Goal: Transaction & Acquisition: Purchase product/service

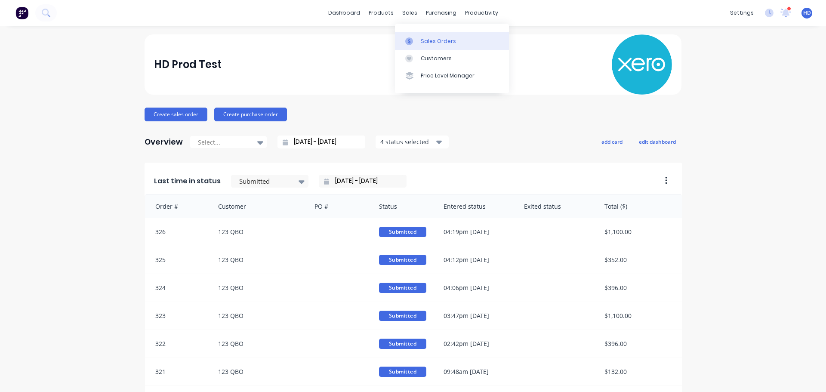
click at [439, 44] on div "Sales Orders" at bounding box center [438, 41] width 35 height 8
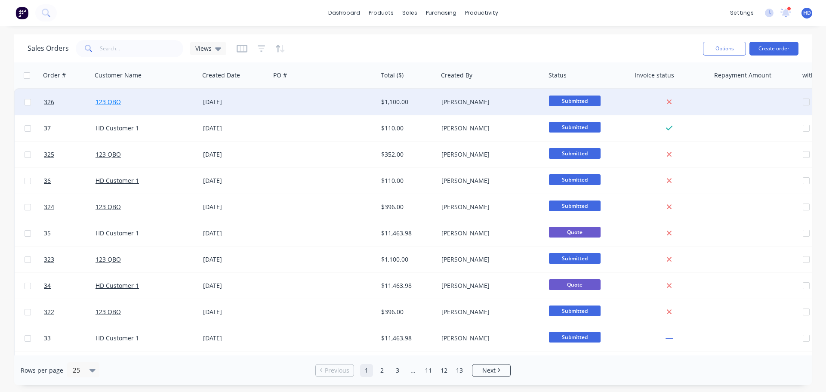
click at [111, 104] on link "123 QBO" at bounding box center [107, 102] width 25 height 8
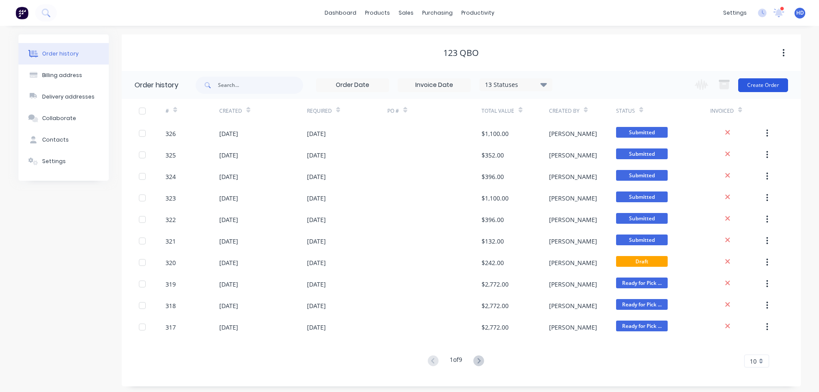
click at [771, 87] on button "Create Order" at bounding box center [763, 85] width 50 height 14
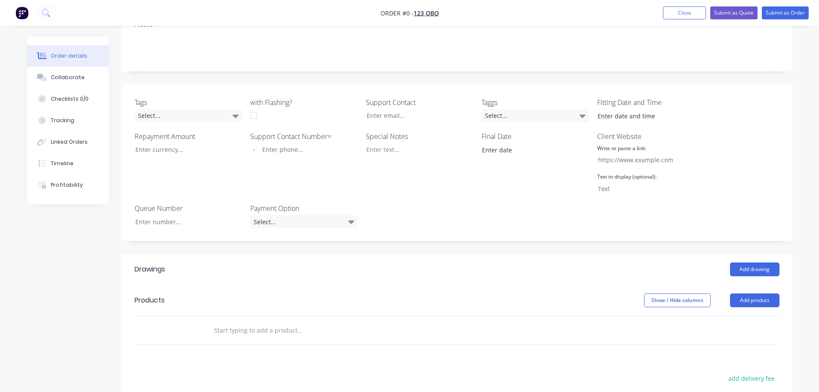
scroll to position [301, 0]
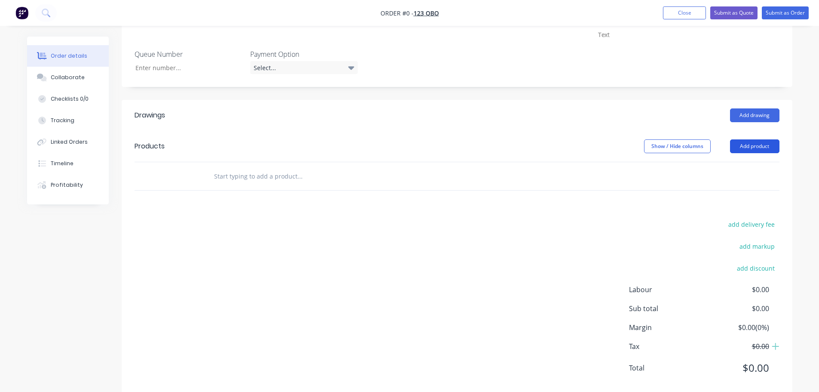
click at [762, 148] on button "Add product" at bounding box center [754, 146] width 49 height 14
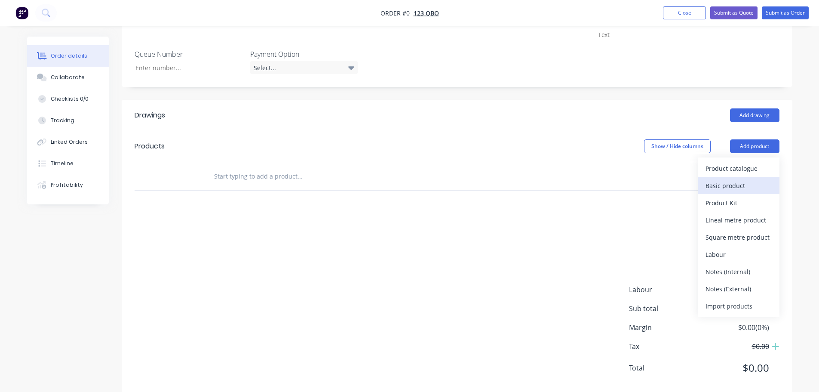
click at [737, 185] on div "Basic product" at bounding box center [739, 185] width 66 height 12
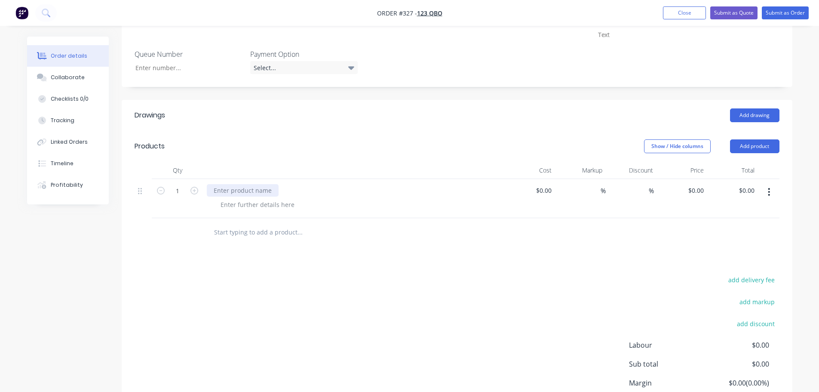
click at [242, 188] on div at bounding box center [243, 190] width 72 height 12
click at [545, 191] on input at bounding box center [545, 190] width 20 height 12
type input "$100.00"
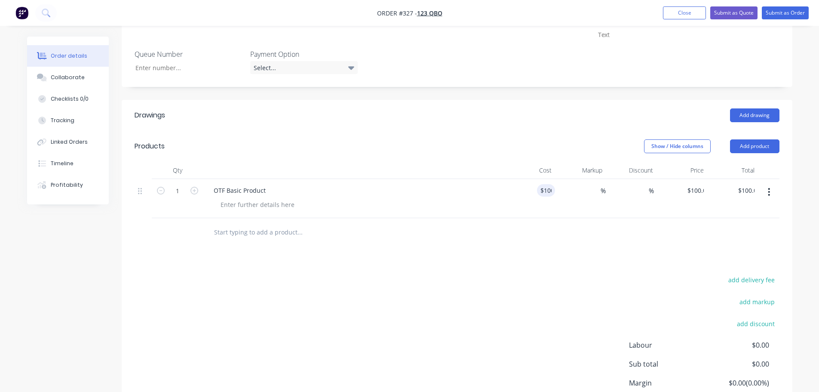
click at [577, 234] on div at bounding box center [457, 232] width 645 height 28
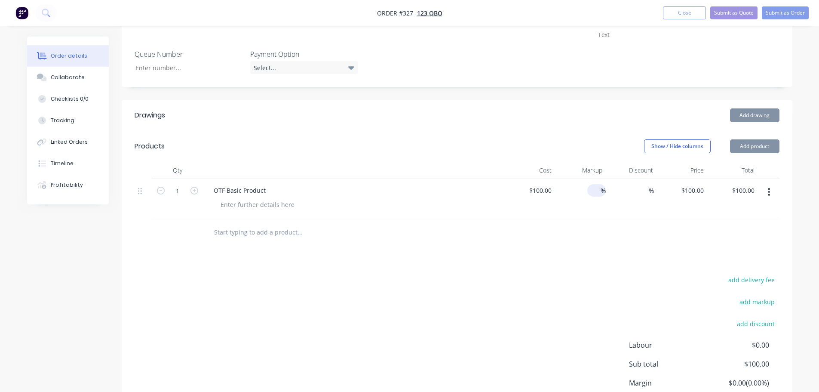
click at [591, 192] on input at bounding box center [596, 190] width 10 height 12
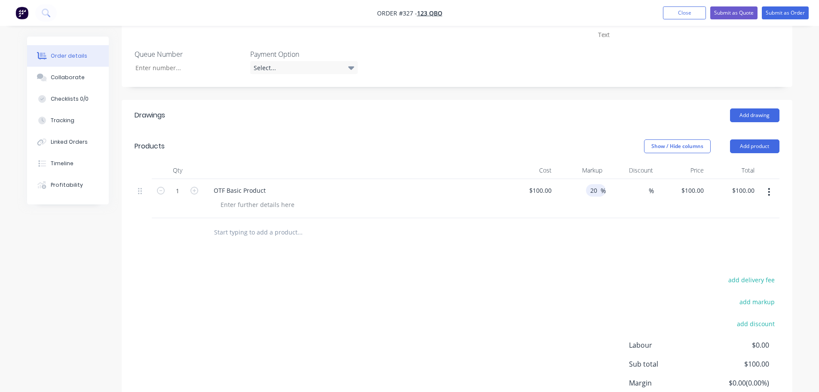
type input "20"
type input "$120.00"
click at [593, 236] on div at bounding box center [457, 232] width 645 height 28
click at [746, 149] on button "Add product" at bounding box center [754, 146] width 49 height 14
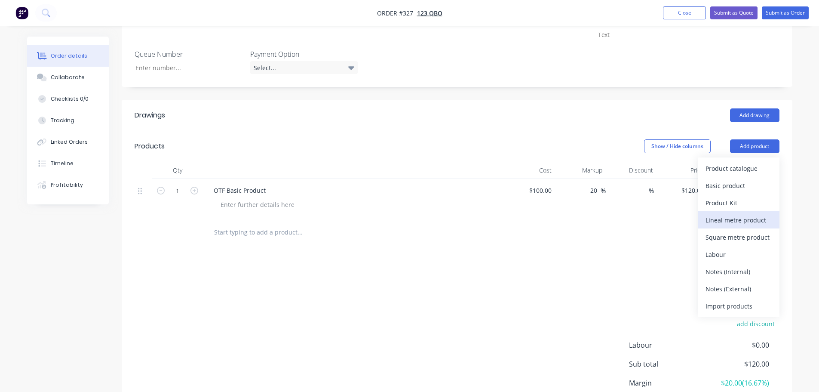
click at [747, 220] on div "Lineal metre product" at bounding box center [739, 220] width 66 height 12
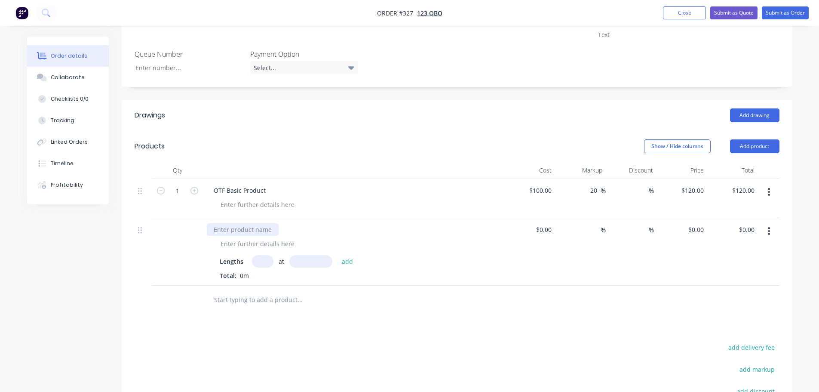
click at [244, 229] on div at bounding box center [243, 229] width 72 height 12
click at [634, 252] on div "%" at bounding box center [631, 252] width 51 height 68
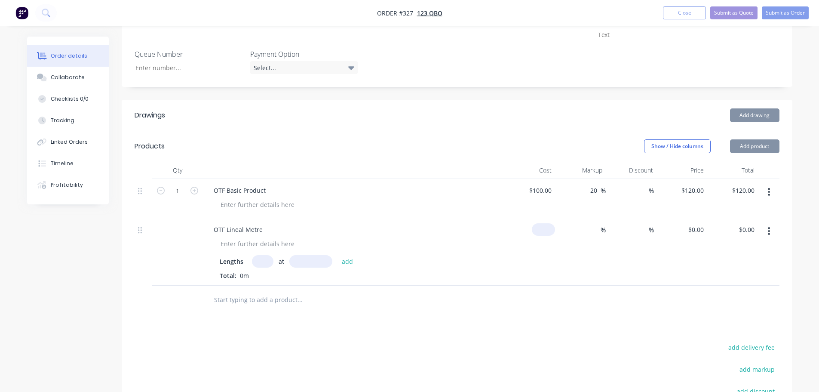
click at [544, 229] on div "$0.00" at bounding box center [543, 229] width 23 height 12
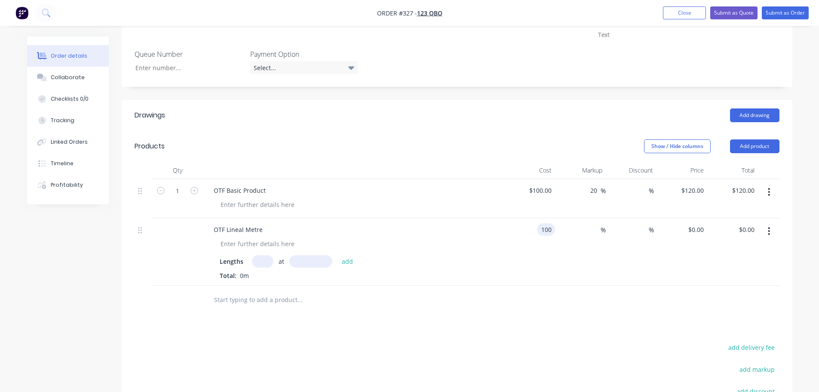
type input "$100.00"
drag, startPoint x: 714, startPoint y: 289, endPoint x: 719, endPoint y: 286, distance: 5.6
click at [719, 286] on div at bounding box center [457, 300] width 645 height 28
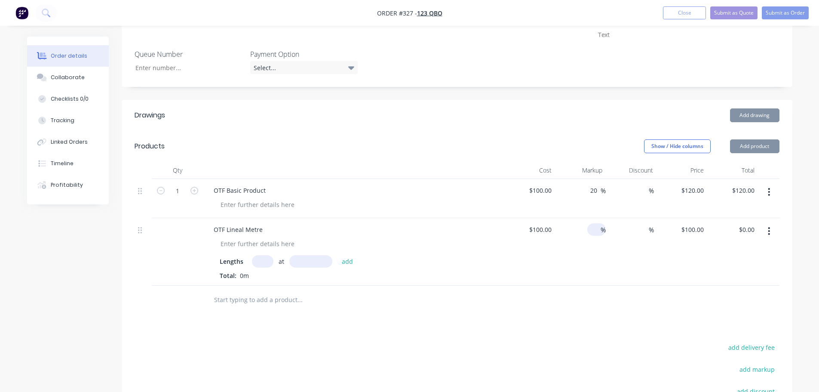
click at [599, 227] on input at bounding box center [596, 229] width 10 height 12
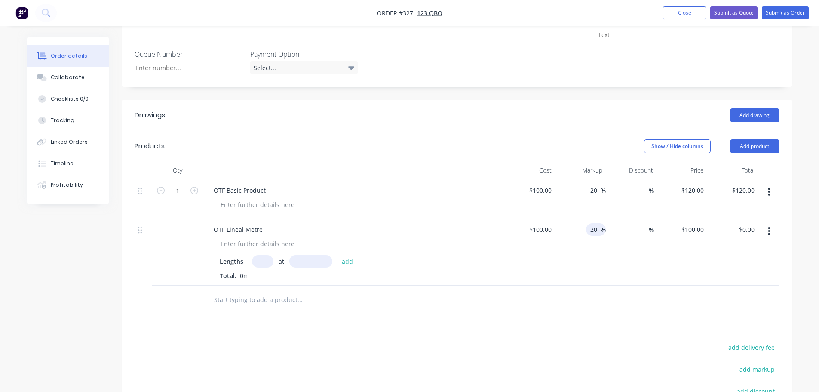
type input "20"
type input "$120.00"
drag, startPoint x: 641, startPoint y: 290, endPoint x: 637, endPoint y: 284, distance: 6.9
click at [640, 287] on div at bounding box center [457, 300] width 645 height 28
click at [261, 256] on input "text" at bounding box center [262, 261] width 21 height 12
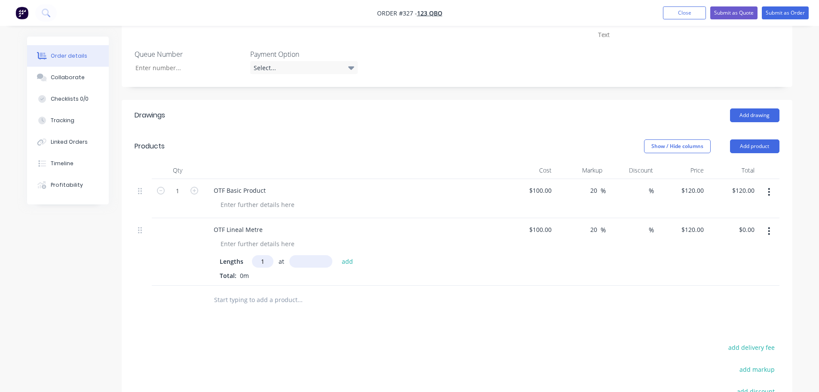
type input "1"
type input "1000"
click at [338, 255] on button "add" at bounding box center [348, 261] width 20 height 12
type input "$120.00"
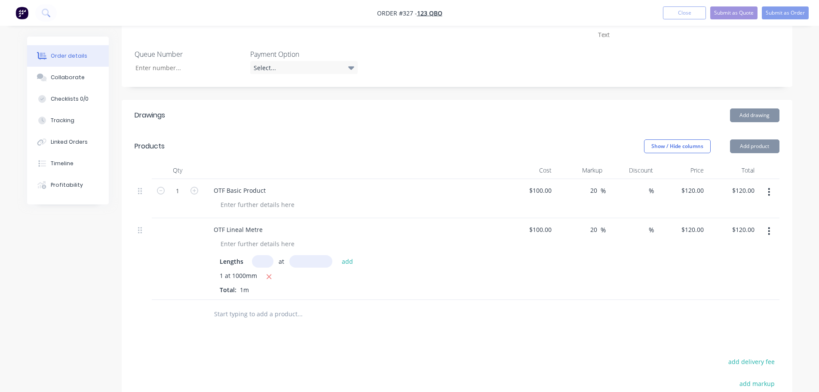
click at [622, 283] on div "%" at bounding box center [631, 259] width 51 height 82
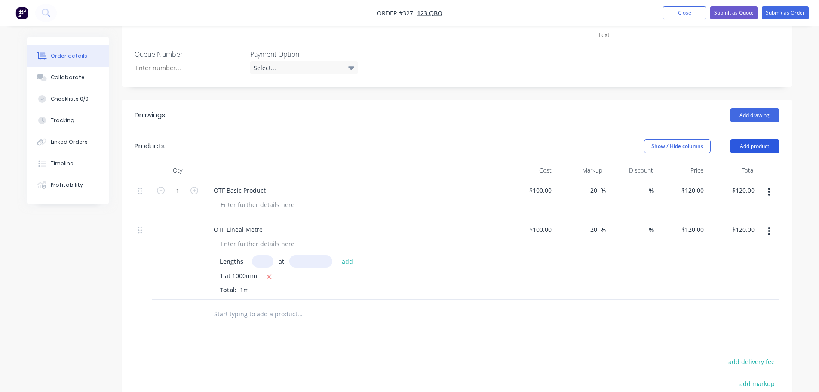
click at [765, 149] on button "Add product" at bounding box center [754, 146] width 49 height 14
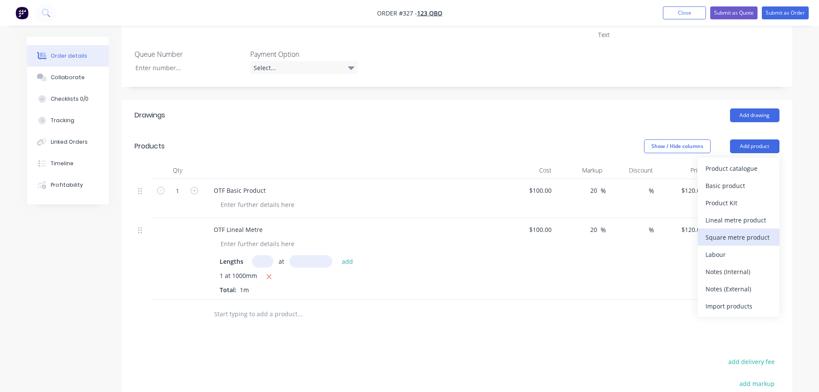
click at [754, 243] on div "Square metre product" at bounding box center [739, 237] width 66 height 12
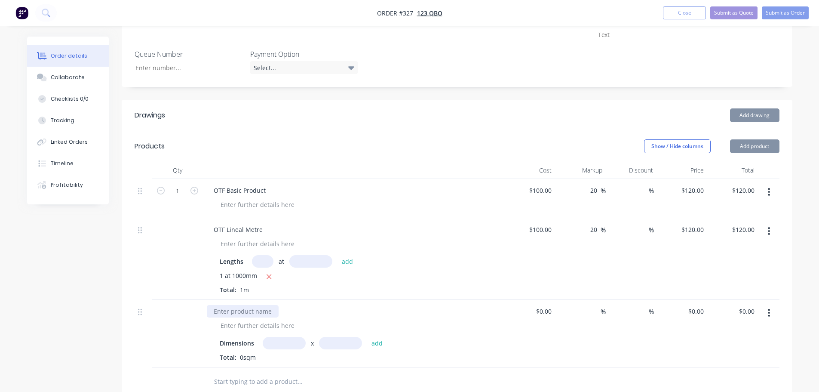
click at [240, 313] on div at bounding box center [243, 311] width 72 height 12
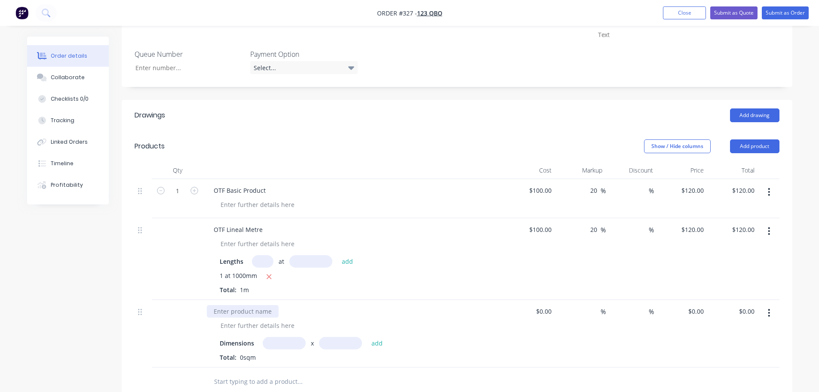
click at [230, 312] on div at bounding box center [243, 311] width 72 height 12
click at [273, 338] on input "text" at bounding box center [284, 343] width 43 height 12
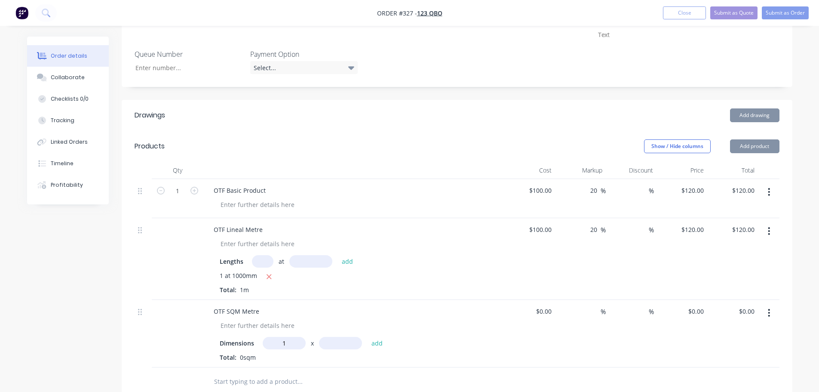
type input "1m"
click at [335, 342] on input "text" at bounding box center [340, 343] width 43 height 12
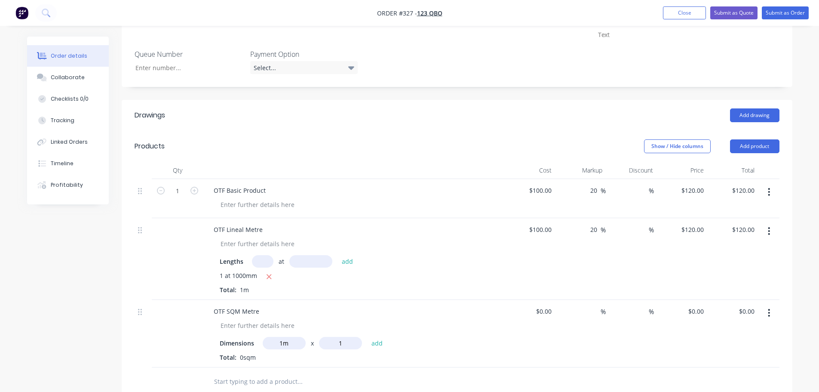
type input "1"
click at [367, 337] on button "add" at bounding box center [377, 343] width 20 height 12
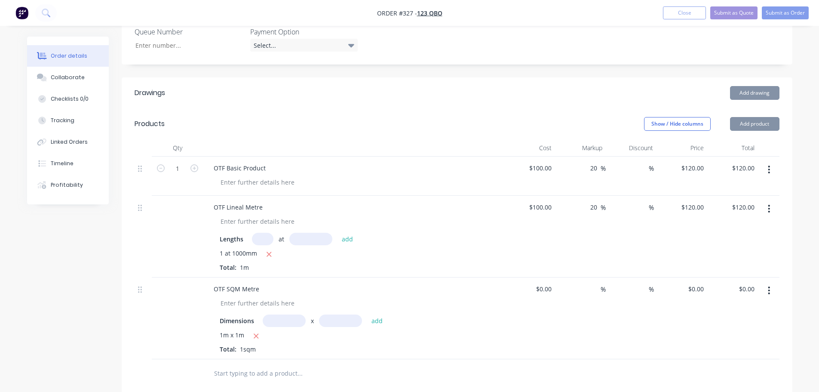
scroll to position [344, 0]
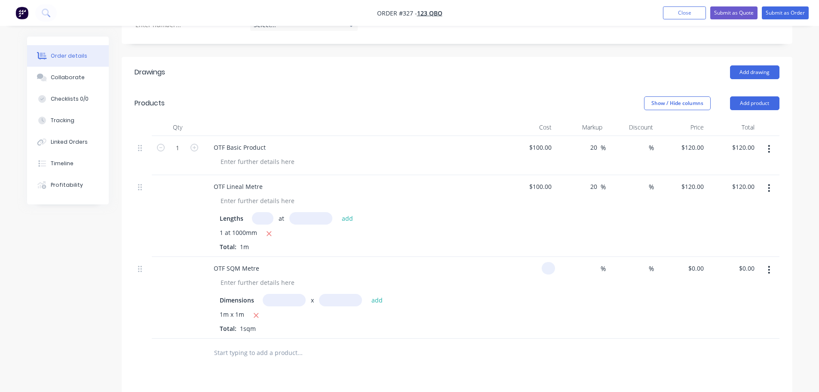
click at [547, 267] on input at bounding box center [550, 268] width 10 height 12
type input "$100.00"
click at [567, 280] on div "%" at bounding box center [580, 298] width 51 height 82
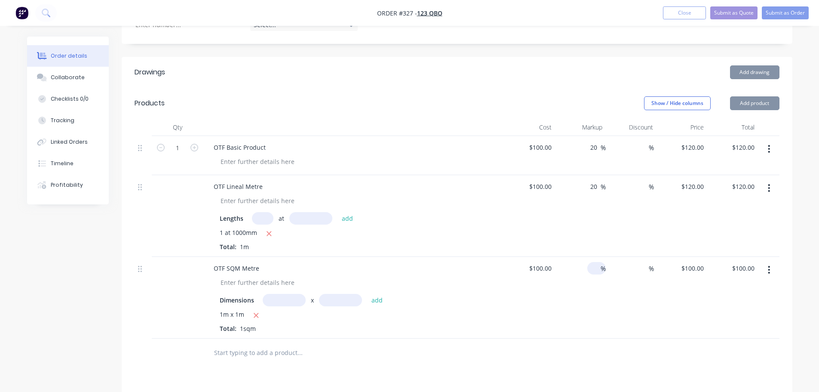
click at [599, 265] on input at bounding box center [596, 268] width 10 height 12
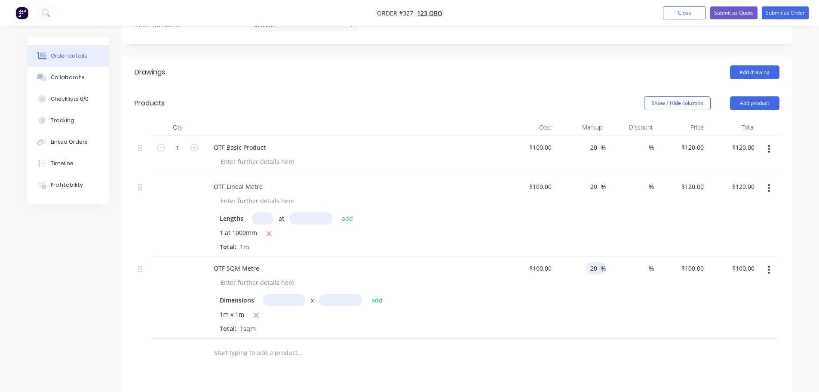
type input "20"
type input "$120.00"
click at [619, 298] on div "%" at bounding box center [631, 298] width 51 height 82
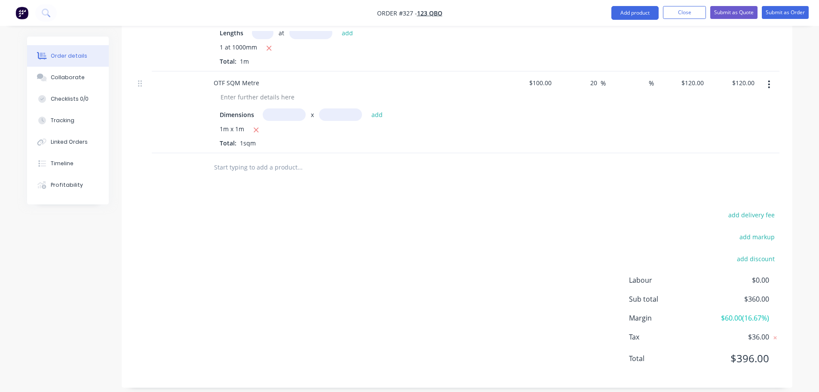
scroll to position [366, 0]
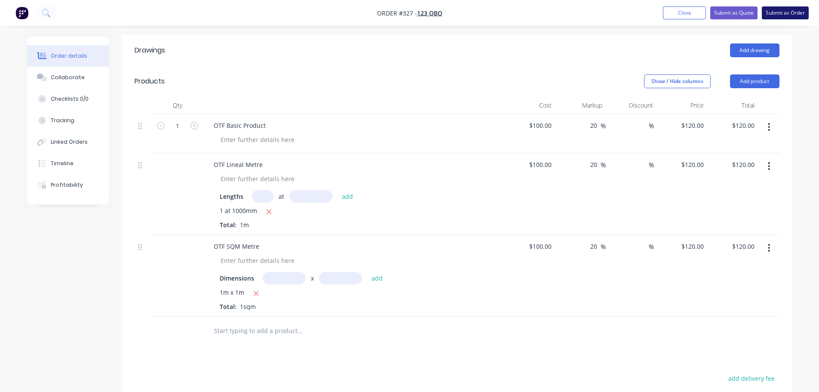
click at [786, 9] on button "Submit as Order" at bounding box center [785, 12] width 47 height 13
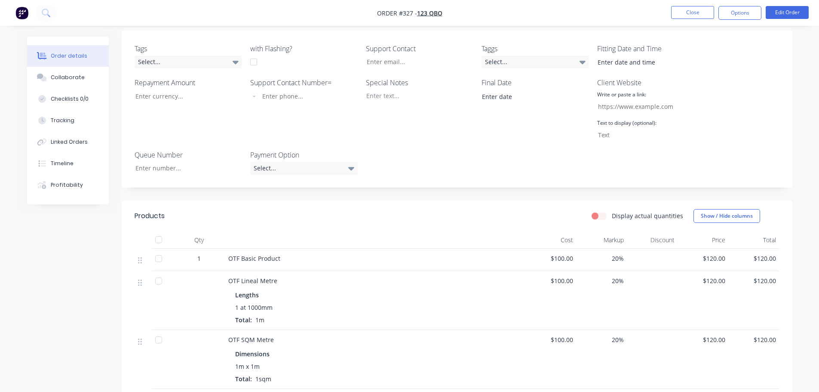
scroll to position [215, 0]
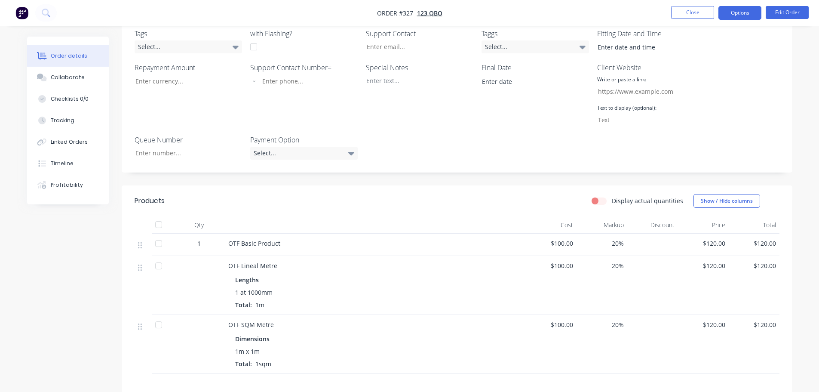
click at [737, 8] on button "Options" at bounding box center [740, 13] width 43 height 14
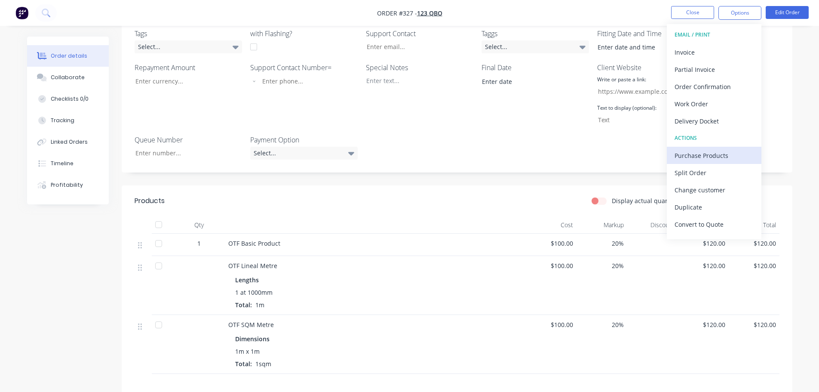
click at [724, 154] on div "Purchase Products" at bounding box center [714, 155] width 79 height 12
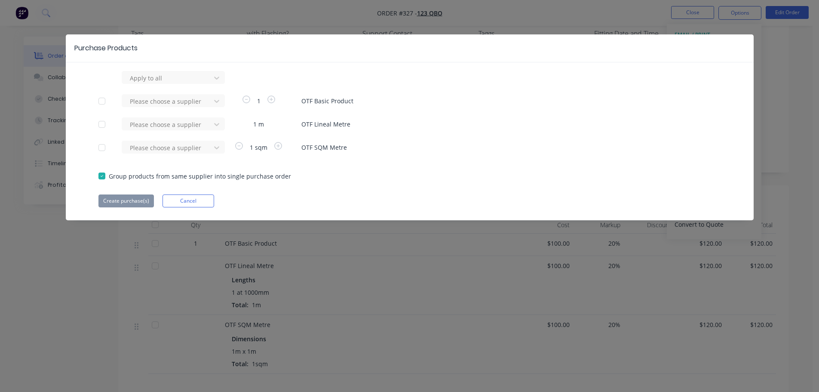
click at [106, 101] on div at bounding box center [101, 100] width 17 height 17
click at [105, 122] on div at bounding box center [101, 124] width 17 height 17
click at [105, 146] on div at bounding box center [101, 147] width 17 height 17
click at [187, 102] on div at bounding box center [167, 101] width 77 height 11
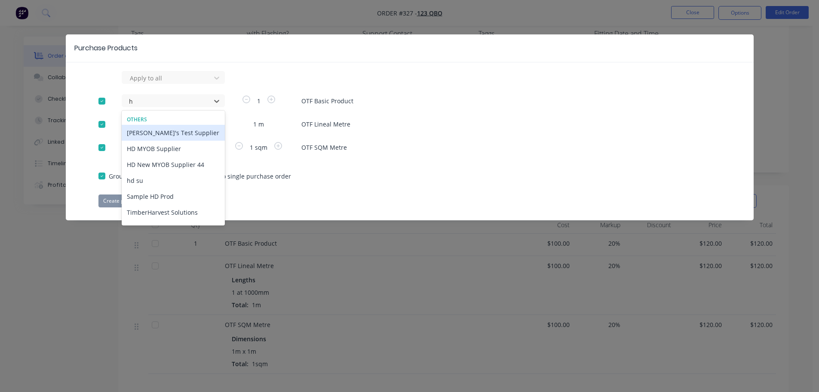
type input "hd"
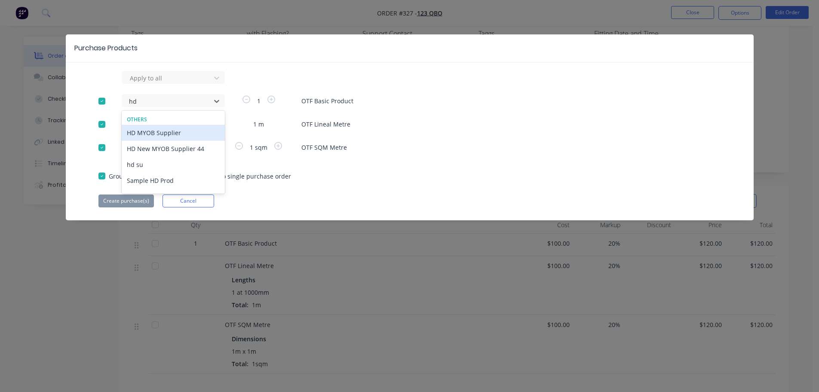
click at [173, 132] on div "HD MYOB Supplier" at bounding box center [173, 133] width 103 height 16
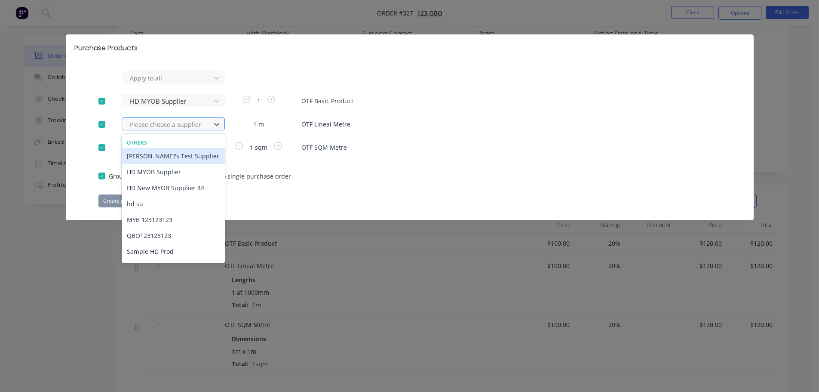
click at [181, 127] on div at bounding box center [167, 124] width 77 height 11
type input "hd"
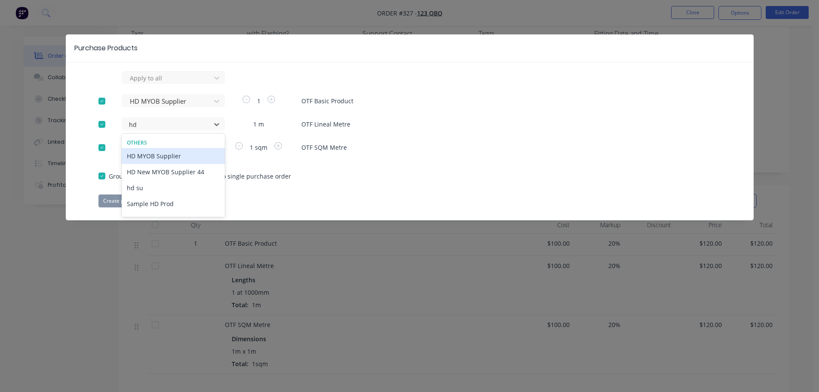
click at [178, 155] on div "HD MYOB Supplier" at bounding box center [173, 156] width 103 height 16
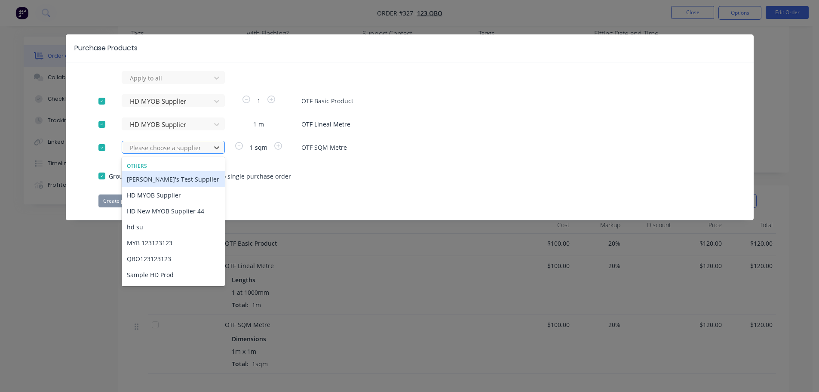
click at [181, 146] on div at bounding box center [167, 147] width 77 height 11
type input "hd"
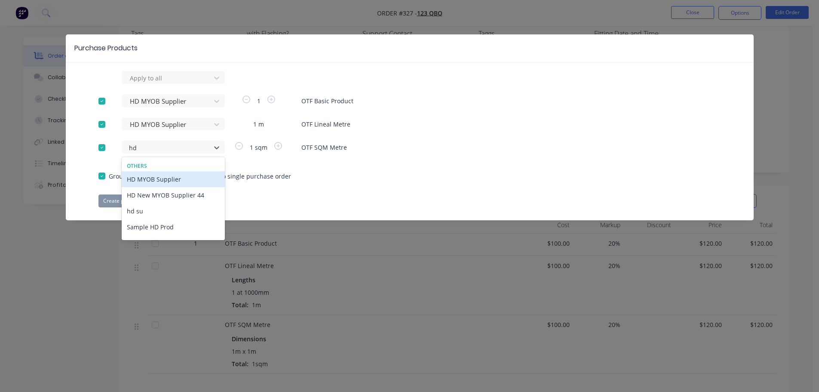
click at [168, 180] on div "HD MYOB Supplier" at bounding box center [173, 179] width 103 height 16
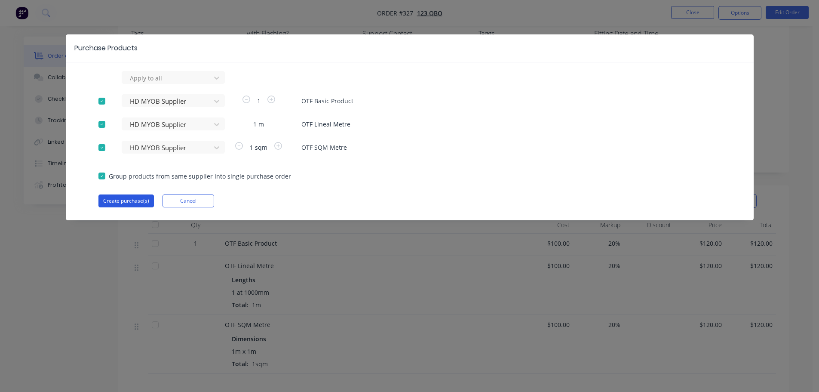
click at [134, 199] on button "Create purchase(s)" at bounding box center [125, 200] width 55 height 13
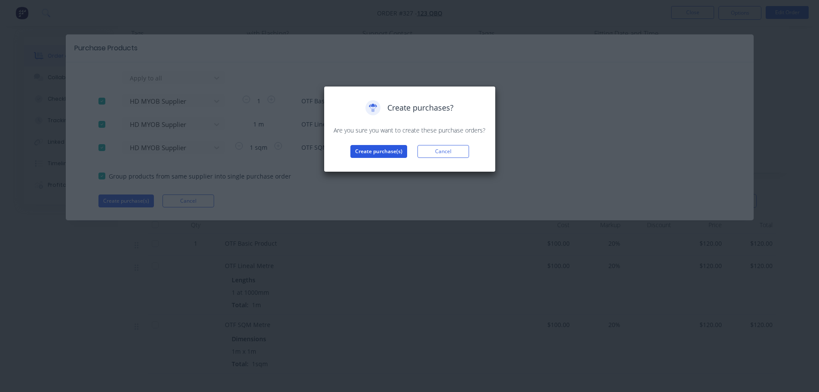
click at [382, 148] on button "Create purchase(s)" at bounding box center [378, 151] width 57 height 13
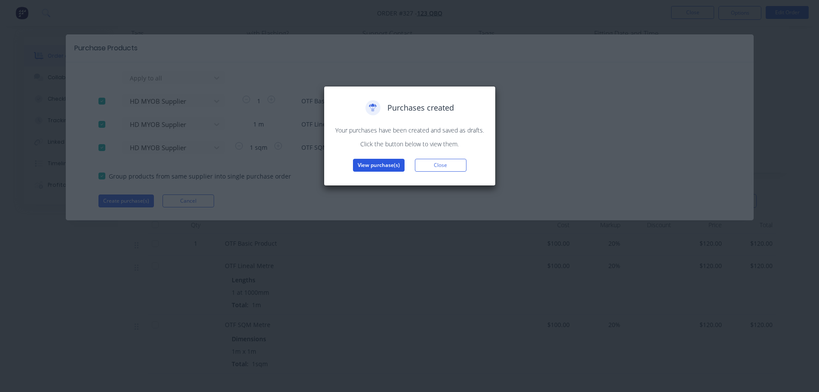
click at [380, 167] on button "View purchase(s)" at bounding box center [379, 165] width 52 height 13
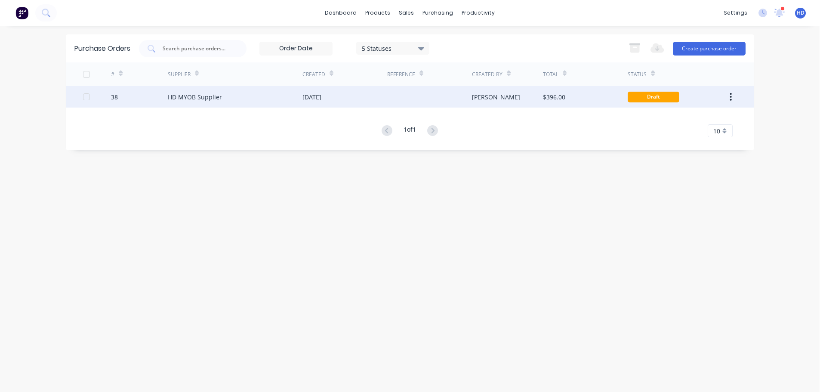
click at [351, 99] on div "[DATE]" at bounding box center [344, 96] width 85 height 21
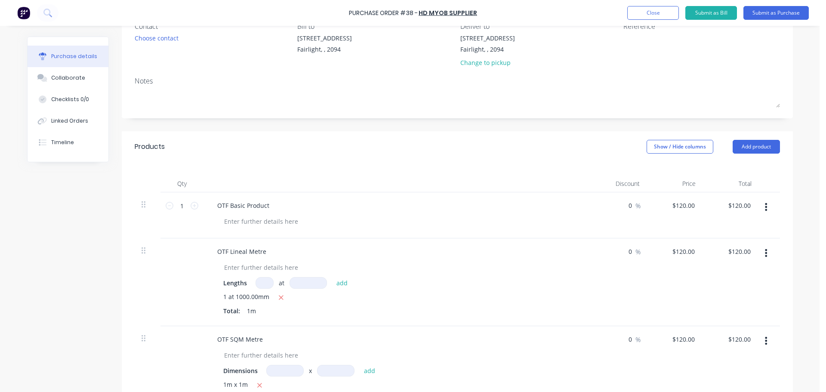
scroll to position [86, 0]
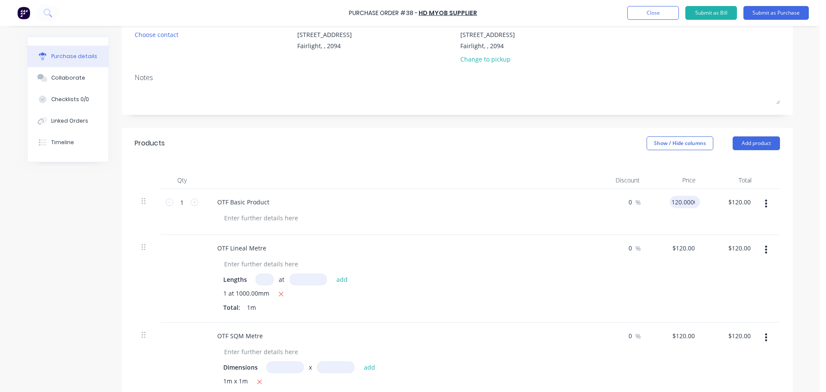
click at [679, 201] on input "120.0000" at bounding box center [682, 202] width 27 height 12
click at [679, 201] on input "120.0000" at bounding box center [681, 202] width 30 height 12
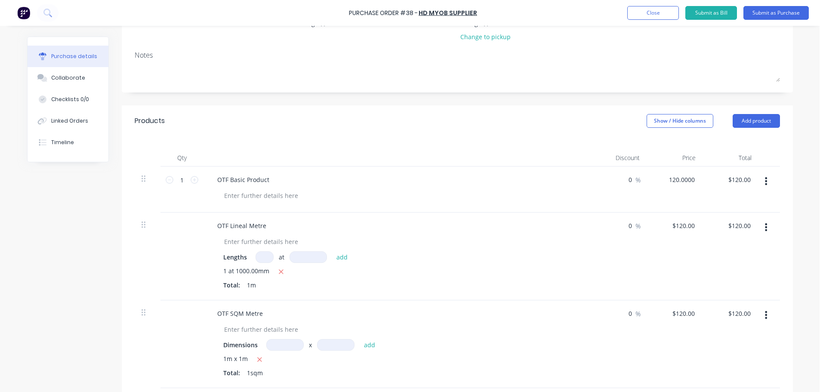
scroll to position [129, 0]
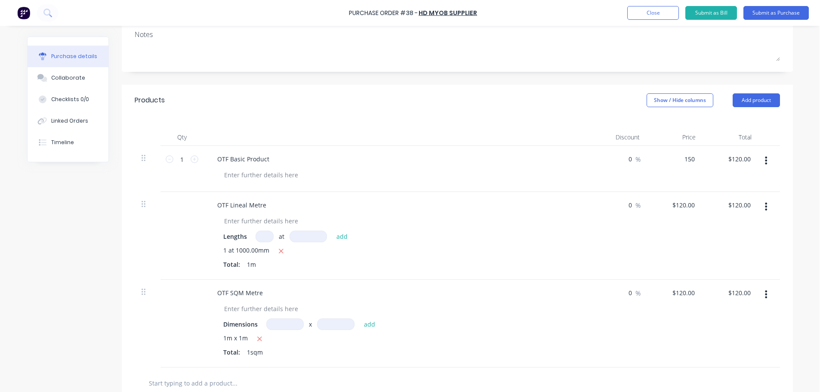
type input "$150.00"
click at [688, 202] on input "120.0000" at bounding box center [681, 205] width 30 height 12
type input "$120.00"
type input "120.00"
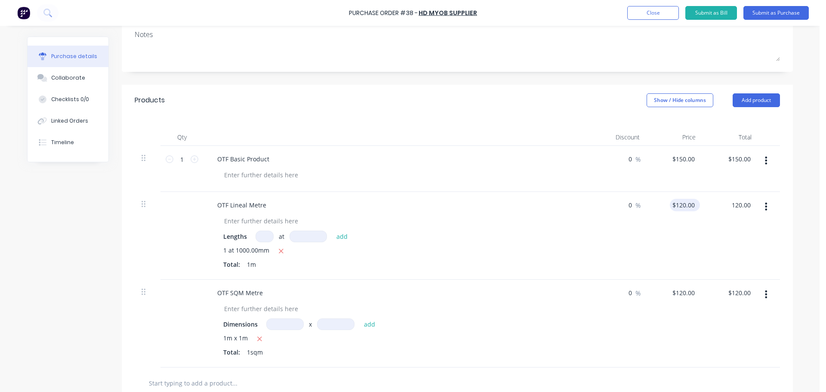
type input "120.0000"
type input "$120.00"
click at [688, 202] on input "120.0000" at bounding box center [681, 205] width 30 height 12
type input "$150.00"
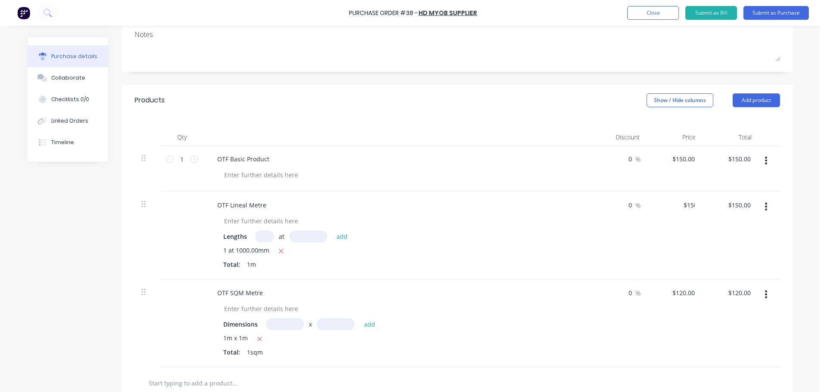
click at [675, 252] on div "$150.00 150" at bounding box center [674, 236] width 56 height 88
type input "120.0000"
click at [680, 289] on input "120.0000" at bounding box center [682, 292] width 27 height 12
type input "$150.00"
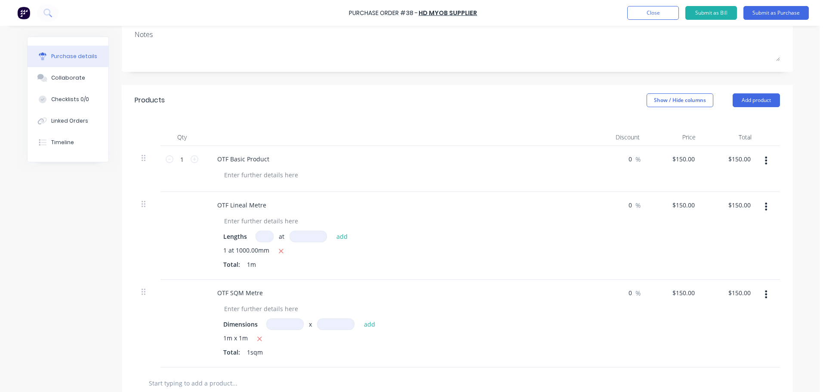
click at [669, 257] on div "$150.00 $150.00" at bounding box center [674, 236] width 56 height 88
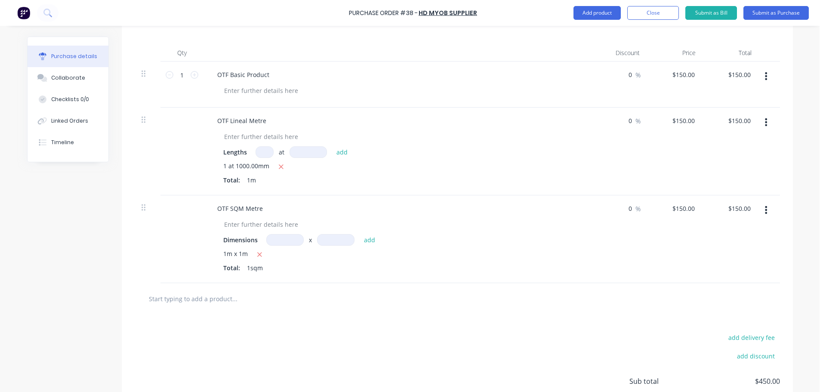
scroll to position [215, 0]
click at [778, 8] on button "Submit as Purchase" at bounding box center [775, 13] width 65 height 14
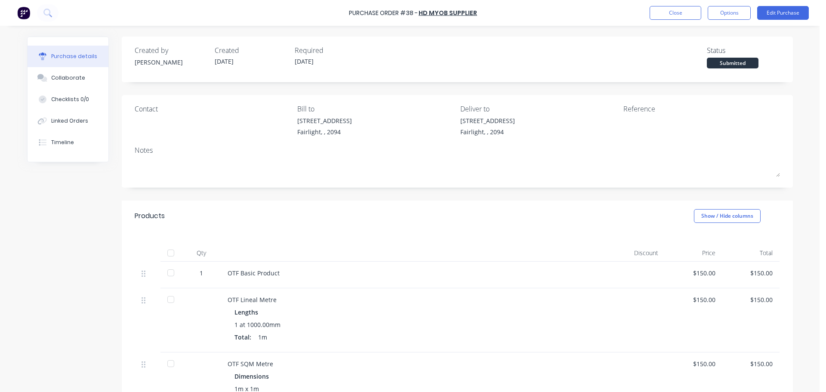
click at [163, 253] on div at bounding box center [170, 252] width 17 height 17
click at [664, 11] on button "Close" at bounding box center [675, 13] width 52 height 14
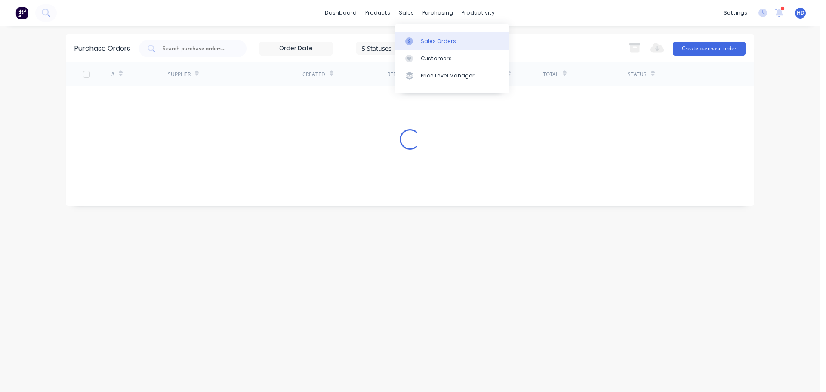
click at [443, 38] on div "Sales Orders" at bounding box center [438, 41] width 35 height 8
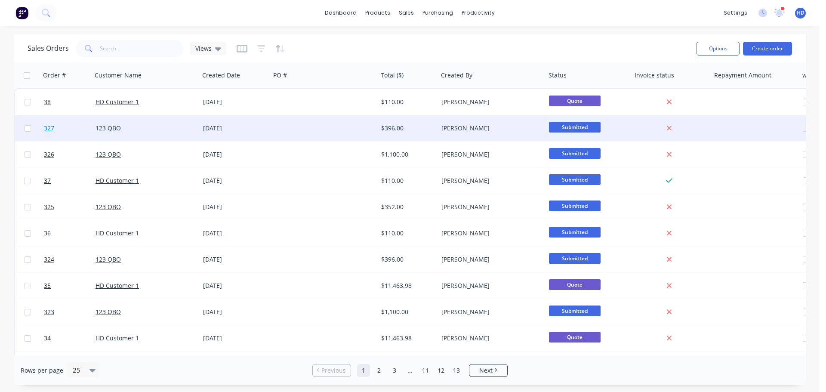
click at [71, 129] on link "327" at bounding box center [70, 128] width 52 height 26
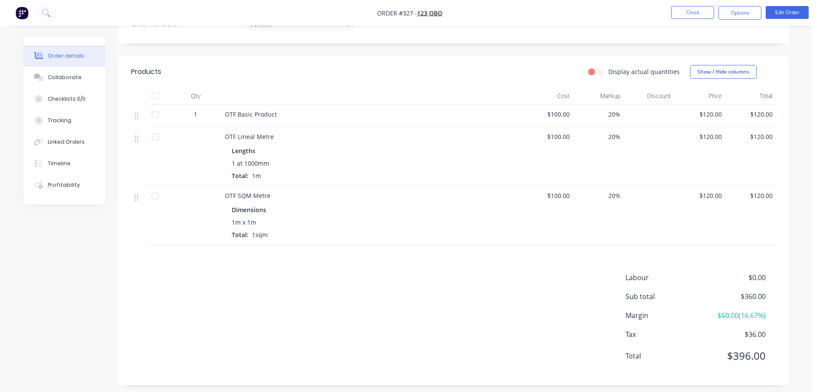
scroll to position [301, 0]
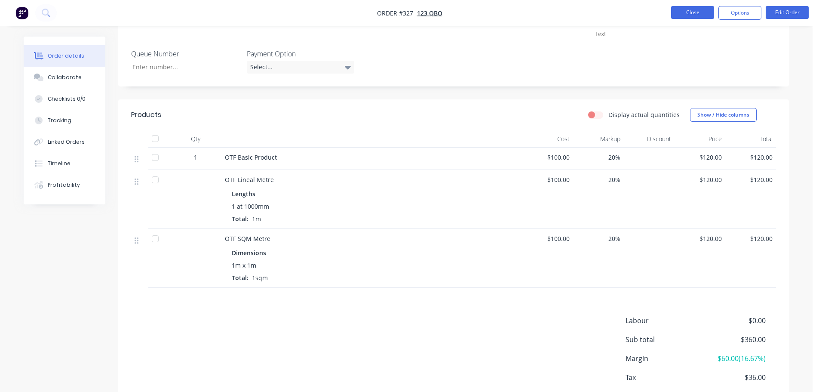
click at [701, 10] on button "Close" at bounding box center [692, 12] width 43 height 13
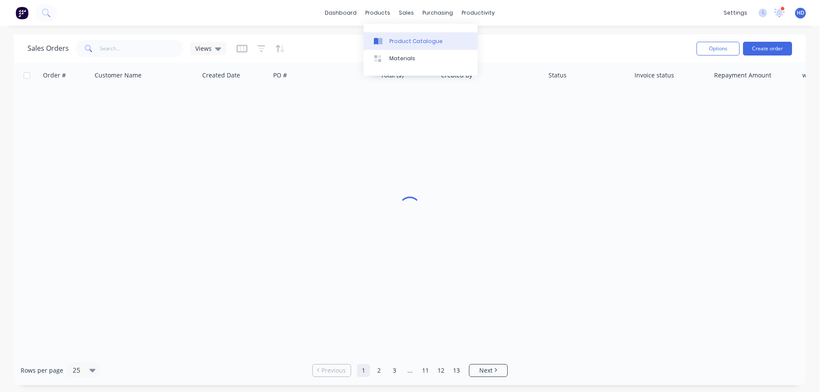
click at [397, 39] on div "Product Catalogue" at bounding box center [415, 41] width 53 height 8
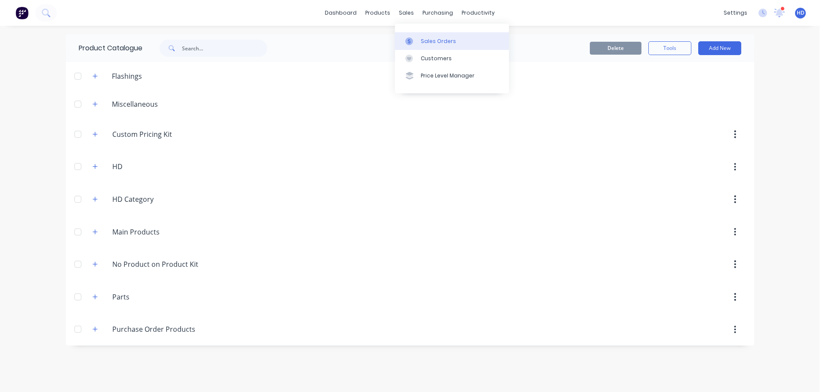
click at [439, 44] on div "Sales Orders" at bounding box center [438, 41] width 35 height 8
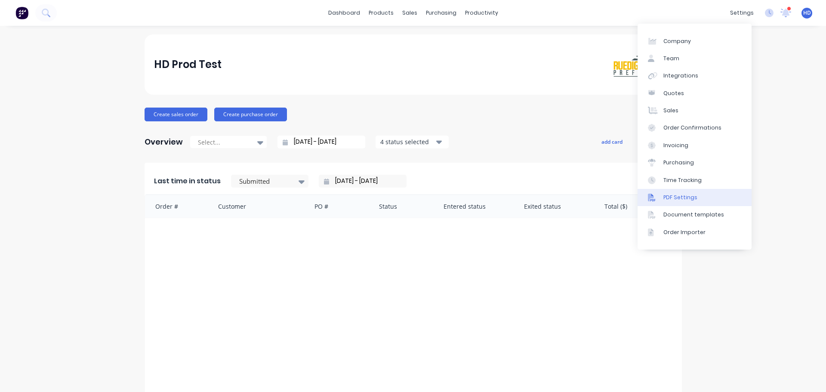
click at [702, 198] on link "PDF Settings" at bounding box center [694, 197] width 114 height 17
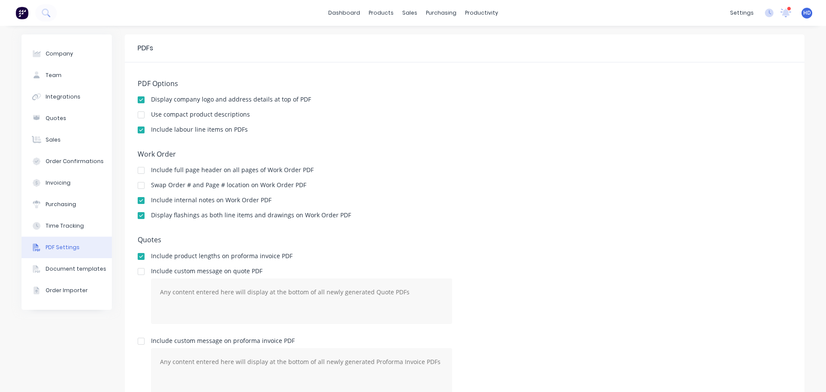
click at [137, 187] on div at bounding box center [140, 185] width 17 height 17
click at [438, 39] on div "Sales Orders" at bounding box center [438, 41] width 35 height 8
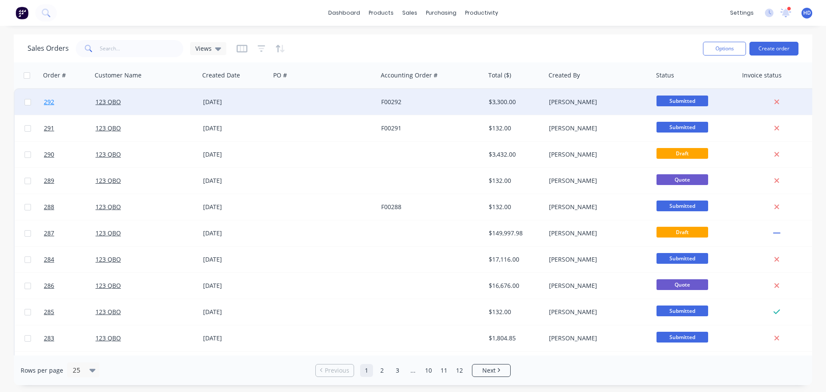
click at [63, 101] on link "292" at bounding box center [70, 102] width 52 height 26
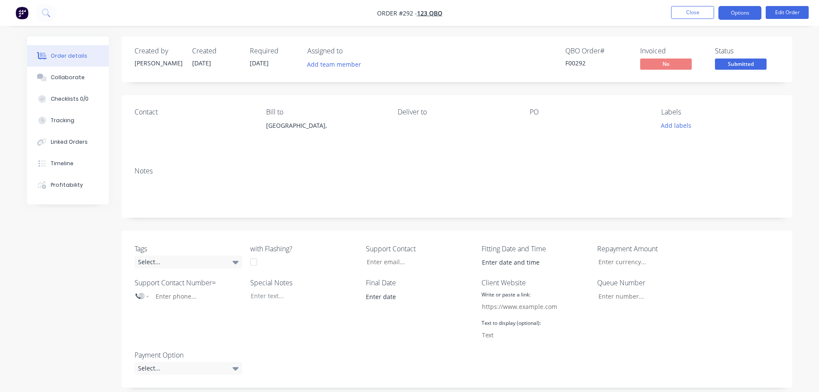
click at [740, 10] on button "Options" at bounding box center [740, 13] width 43 height 14
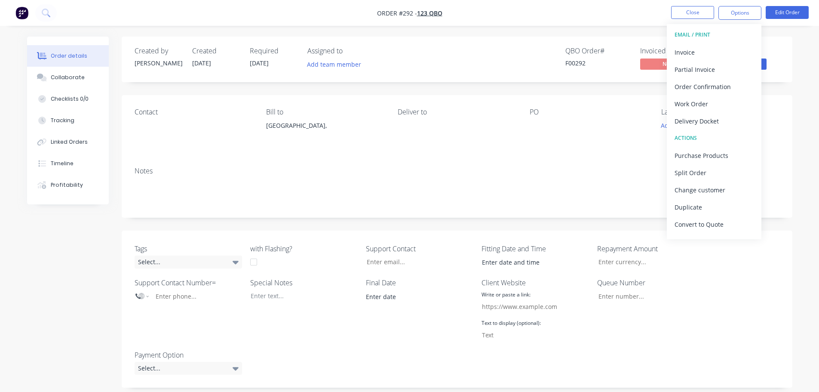
click at [723, 117] on div "Delivery Docket" at bounding box center [714, 121] width 79 height 12
click at [713, 72] on div "With pricing" at bounding box center [714, 69] width 79 height 12
click at [694, 13] on button "Close" at bounding box center [692, 12] width 43 height 13
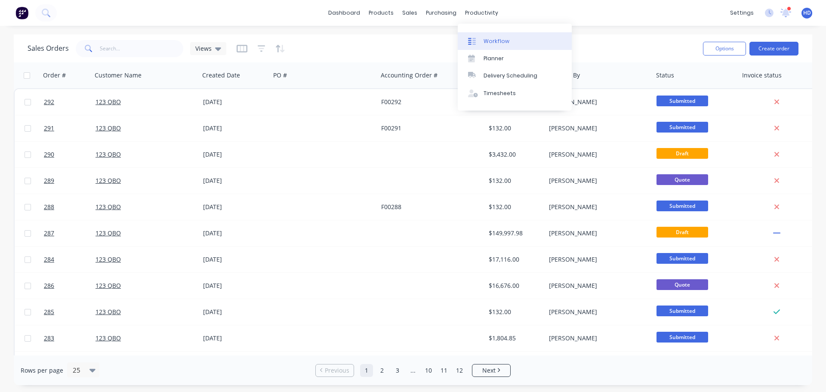
click at [501, 45] on link "Workflow" at bounding box center [515, 40] width 114 height 17
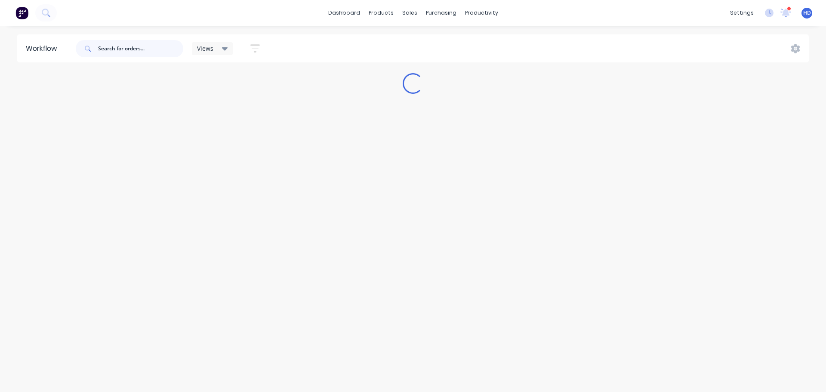
click at [138, 51] on input "text" at bounding box center [140, 48] width 85 height 17
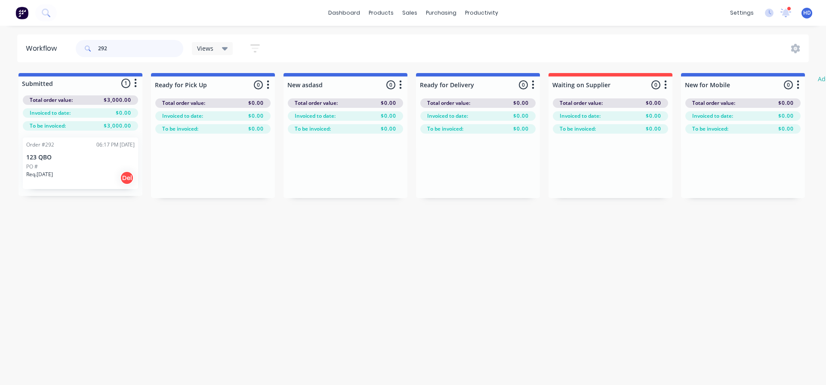
type input "292"
click at [69, 154] on div "Order #292 06:17 PM 03/09/25 123 QBO PO # Req. 03/09/25 Del" at bounding box center [80, 164] width 115 height 52
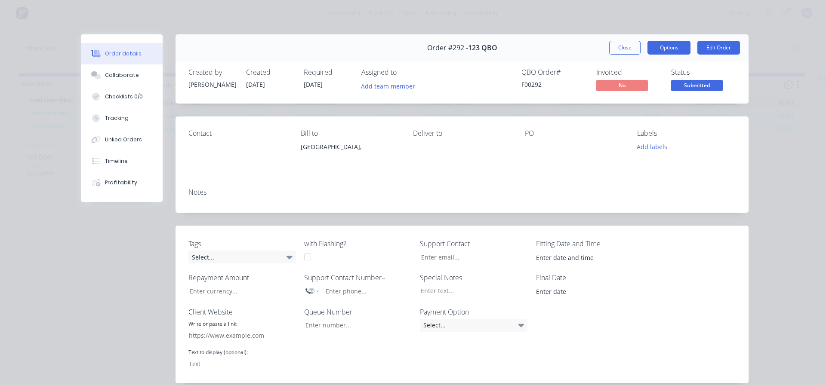
click at [674, 46] on button "Options" at bounding box center [668, 48] width 43 height 14
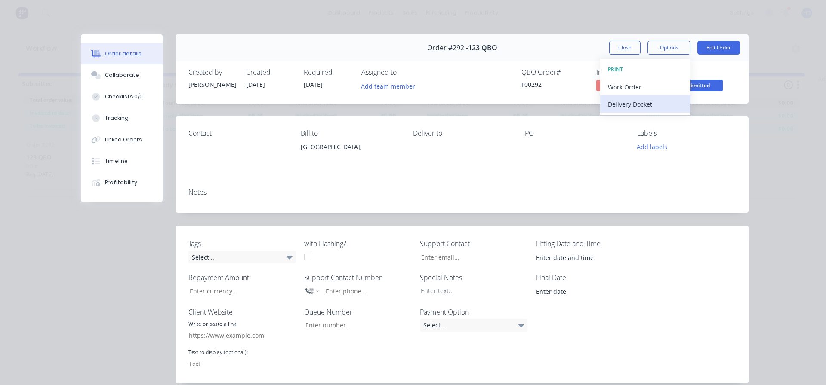
click at [630, 104] on div "Delivery Docket" at bounding box center [645, 104] width 75 height 12
click at [617, 101] on div "Standard" at bounding box center [645, 104] width 75 height 12
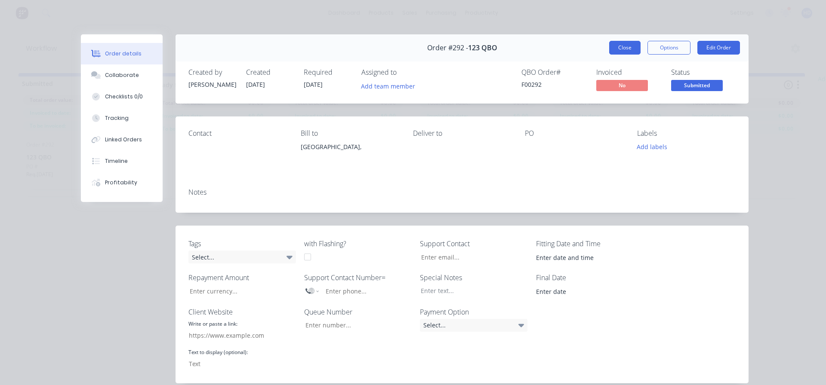
click at [622, 42] on button "Close" at bounding box center [624, 48] width 31 height 14
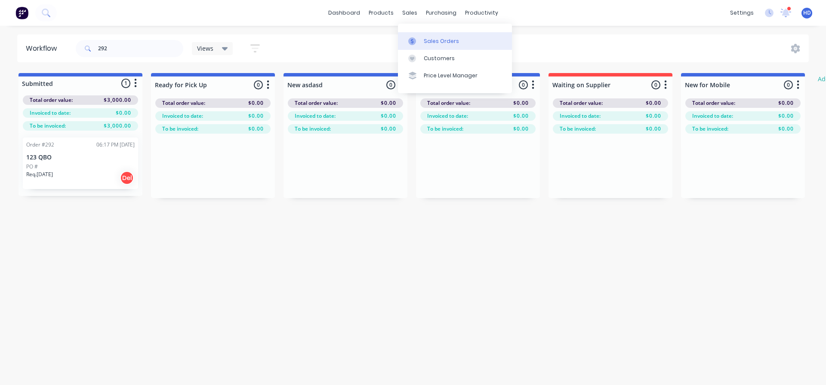
click at [434, 42] on div "Sales Orders" at bounding box center [441, 41] width 35 height 8
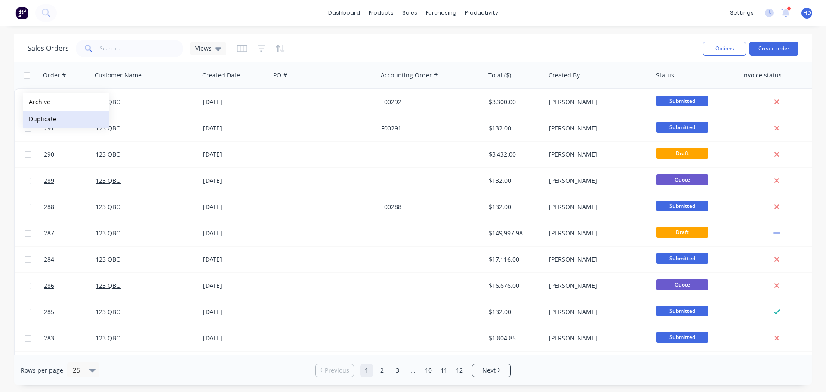
click at [50, 117] on button "Duplicate" at bounding box center [66, 119] width 86 height 17
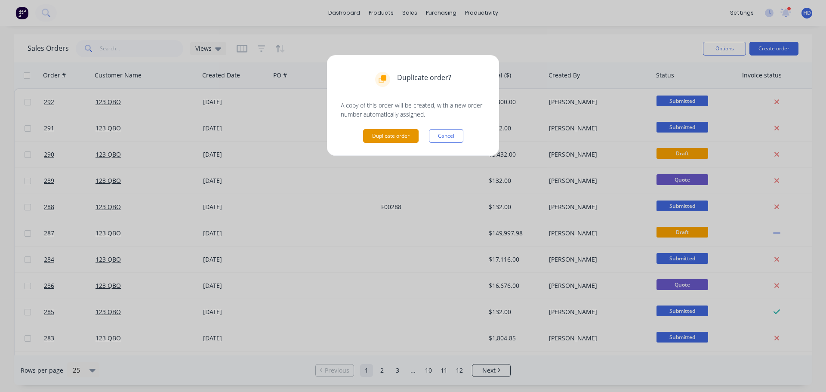
click at [391, 134] on button "Duplicate order" at bounding box center [390, 136] width 55 height 14
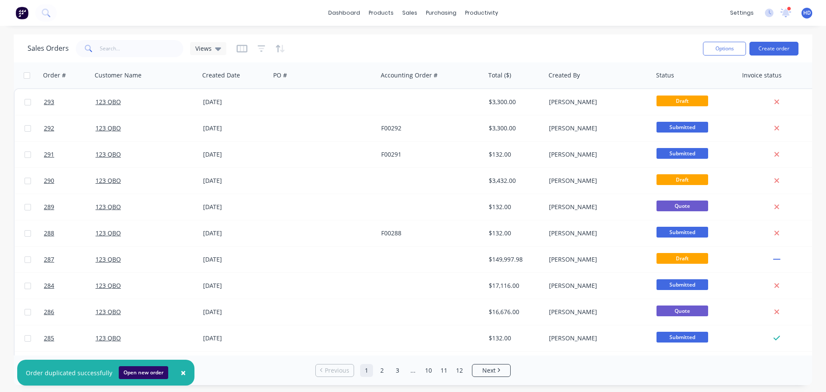
click at [146, 372] on button "Open new order" at bounding box center [143, 372] width 49 height 13
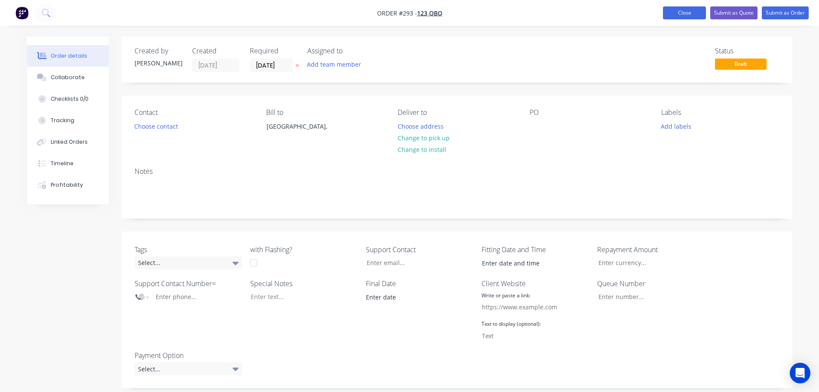
click at [685, 12] on button "Close" at bounding box center [684, 12] width 43 height 13
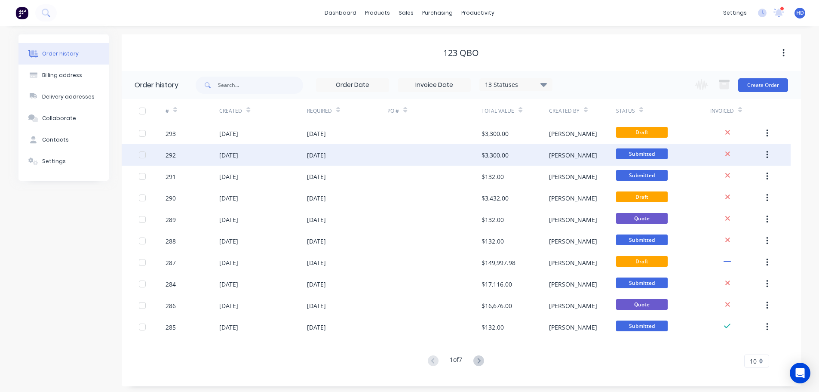
click at [197, 151] on div "292" at bounding box center [193, 154] width 54 height 21
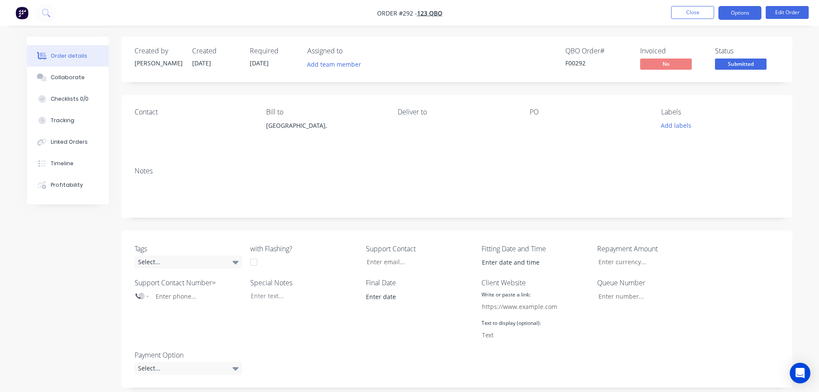
click at [745, 17] on button "Options" at bounding box center [740, 13] width 43 height 14
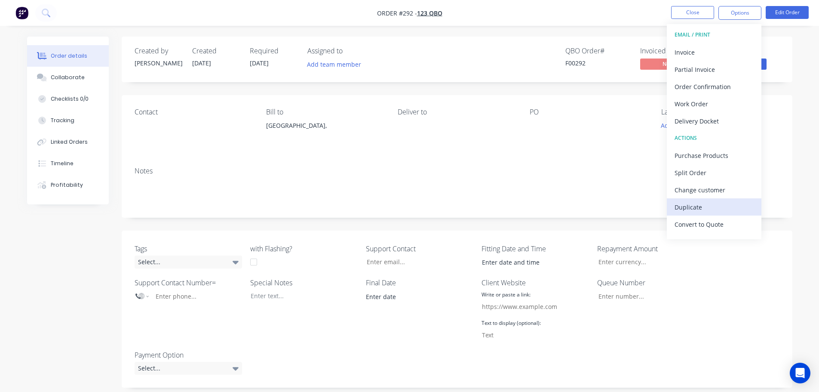
click at [703, 200] on button "Duplicate" at bounding box center [714, 206] width 95 height 17
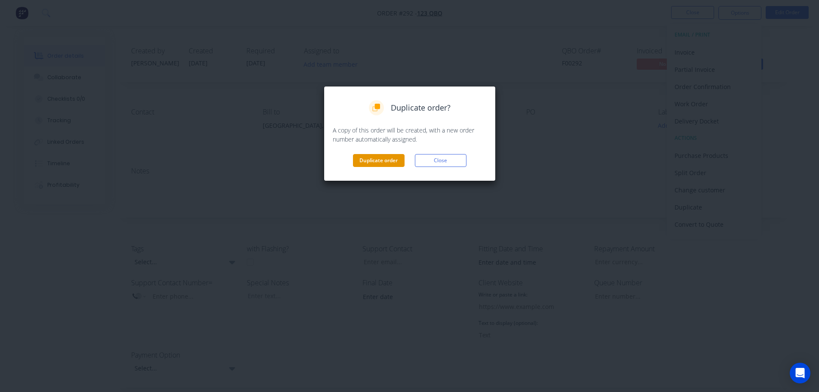
click at [375, 157] on button "Duplicate order" at bounding box center [379, 160] width 52 height 13
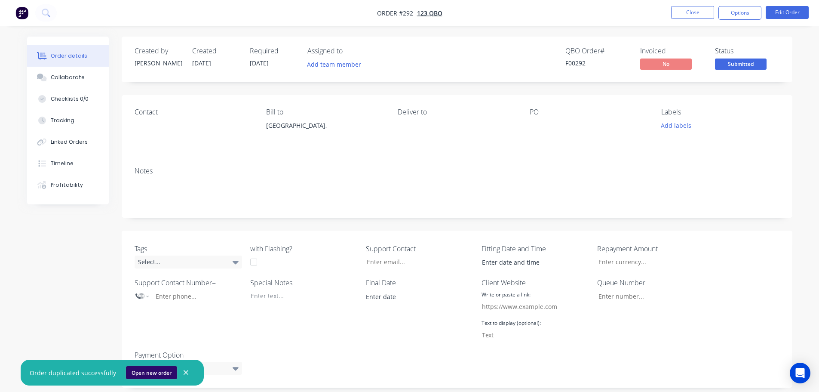
click at [147, 374] on button "Open new order" at bounding box center [151, 372] width 51 height 13
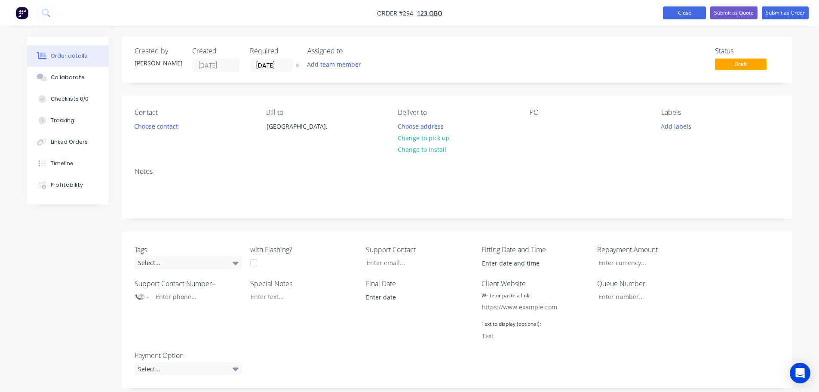
click at [687, 16] on button "Close" at bounding box center [684, 12] width 43 height 13
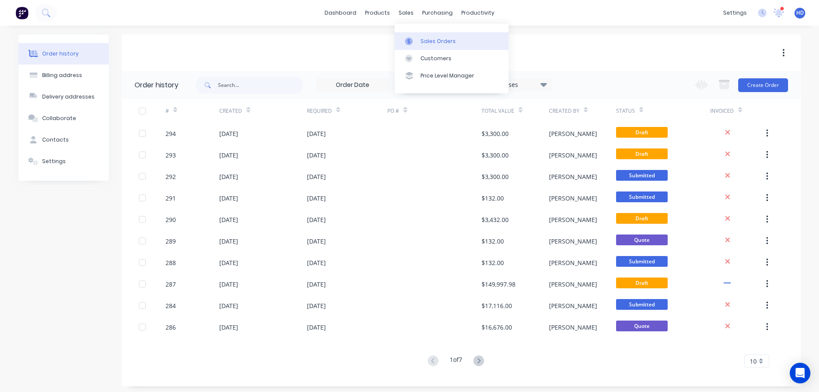
click at [424, 43] on div "Sales Orders" at bounding box center [438, 41] width 35 height 8
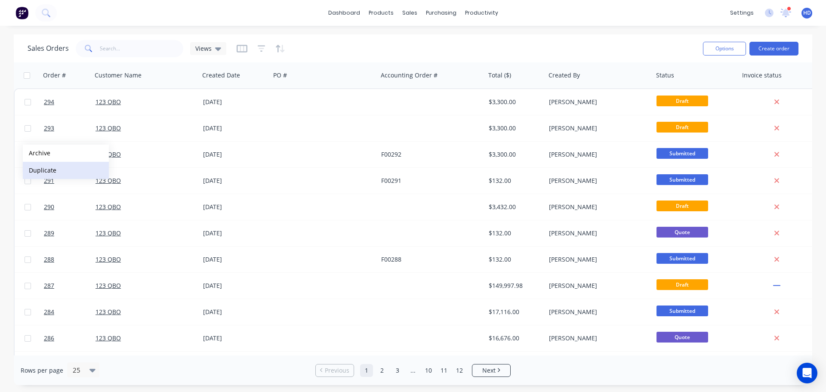
click at [54, 172] on button "Duplicate" at bounding box center [66, 170] width 86 height 17
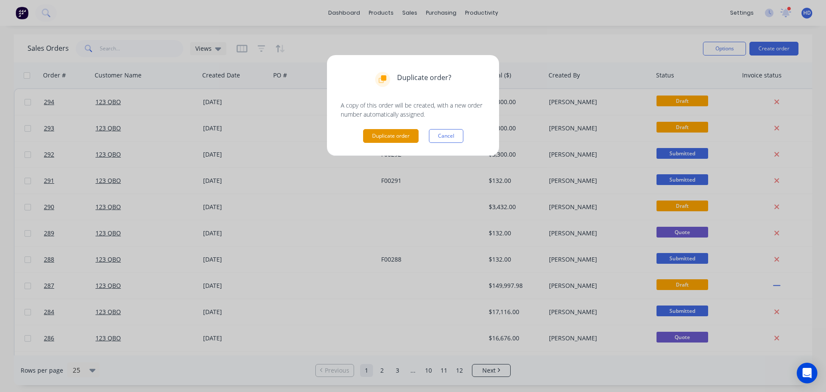
click at [401, 138] on button "Duplicate order" at bounding box center [390, 136] width 55 height 14
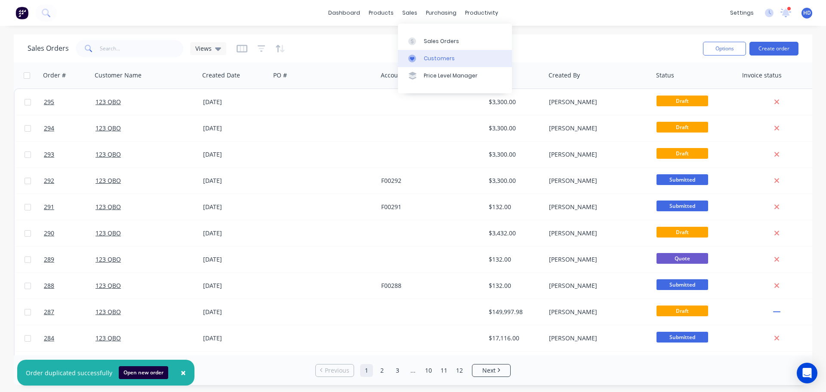
click at [430, 65] on link "Customers" at bounding box center [455, 58] width 114 height 17
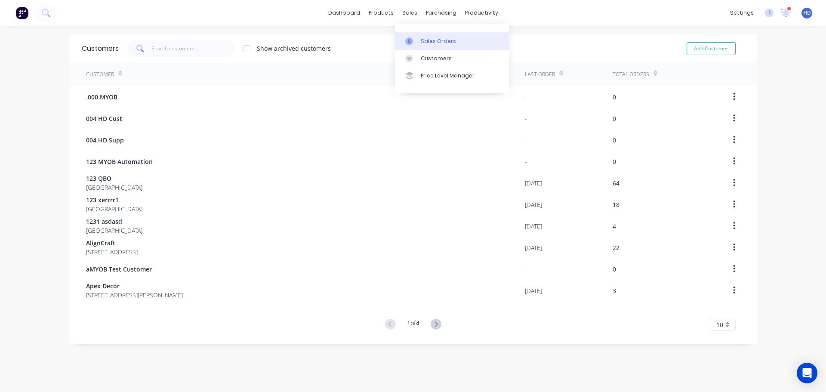
click at [427, 44] on div "Sales Orders" at bounding box center [438, 41] width 35 height 8
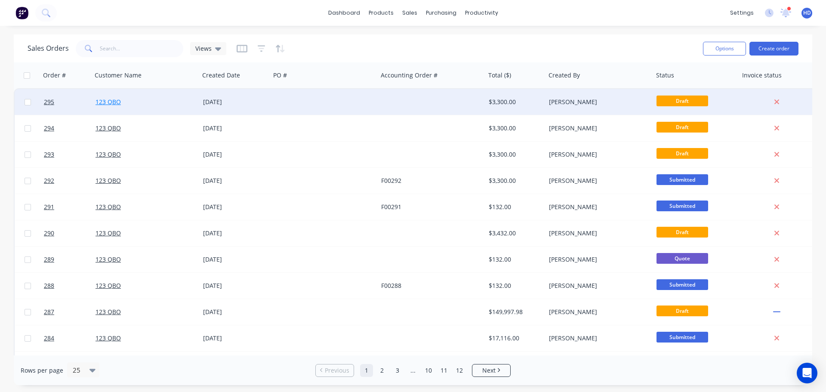
click at [112, 102] on link "123 QBO" at bounding box center [107, 102] width 25 height 8
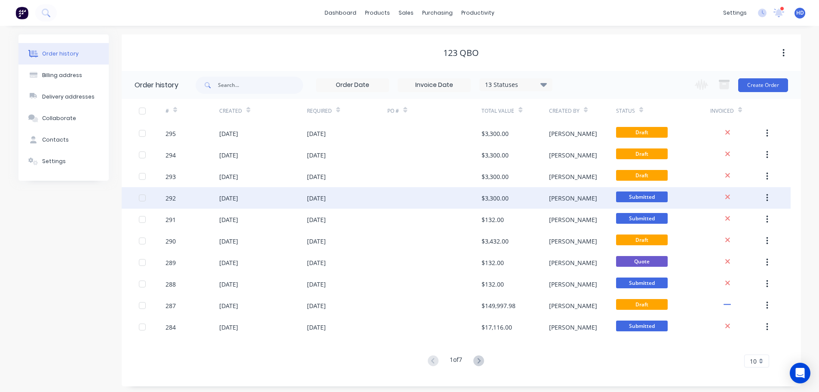
click at [147, 197] on div at bounding box center [152, 197] width 27 height 21
click at [142, 199] on div at bounding box center [142, 197] width 17 height 17
click at [766, 198] on icon "button" at bounding box center [767, 197] width 2 height 9
click at [725, 233] on div "Duplicate" at bounding box center [736, 237] width 66 height 12
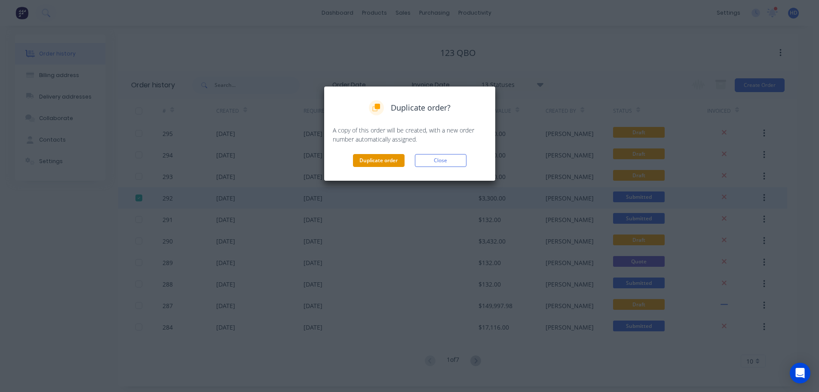
click at [381, 160] on button "Duplicate order" at bounding box center [379, 160] width 52 height 13
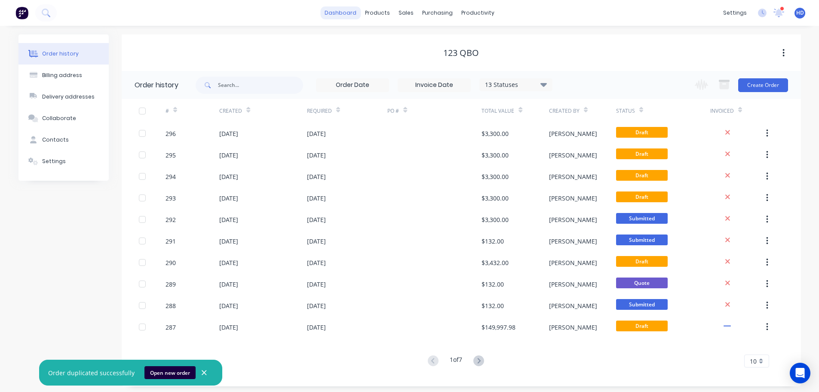
click at [349, 12] on link "dashboard" at bounding box center [340, 12] width 40 height 13
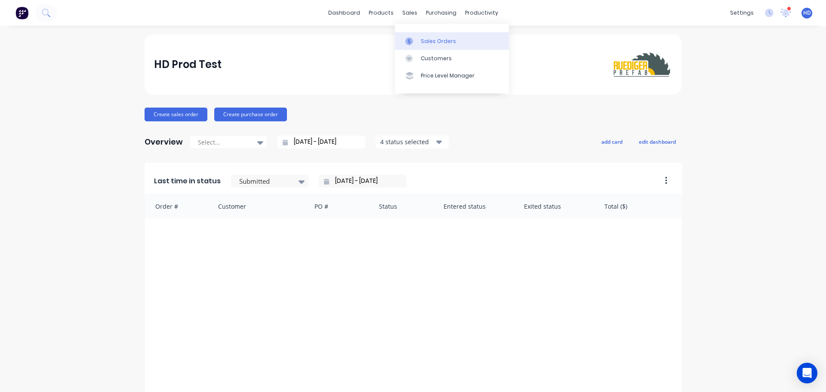
click at [431, 34] on link "Sales Orders" at bounding box center [452, 40] width 114 height 17
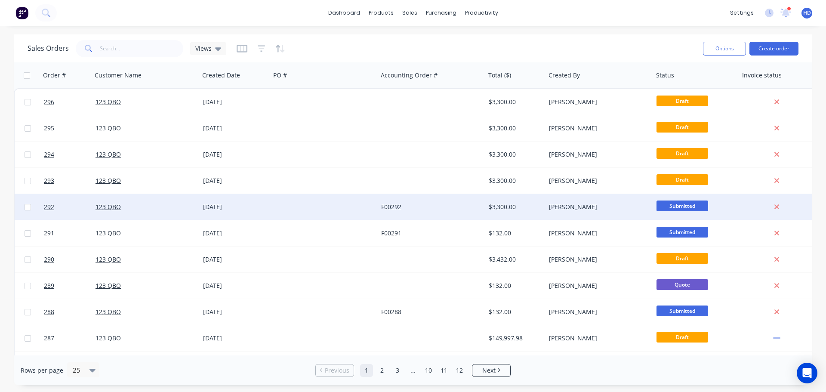
click at [544, 216] on div "$3,300.00" at bounding box center [515, 207] width 60 height 26
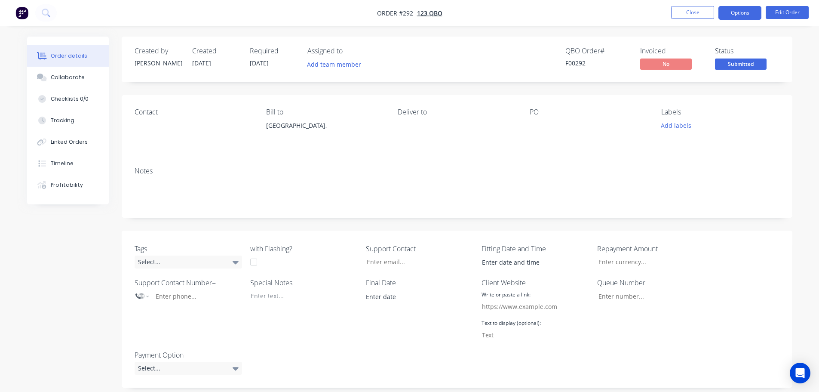
click at [745, 15] on button "Options" at bounding box center [740, 13] width 43 height 14
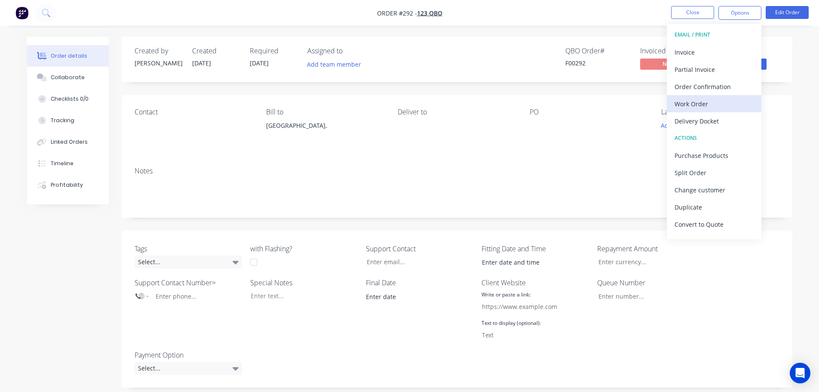
click at [700, 104] on div "Work Order" at bounding box center [714, 104] width 79 height 12
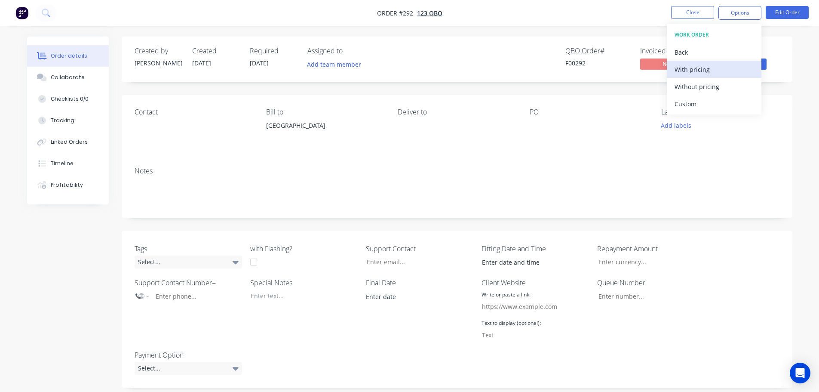
click at [722, 72] on div "With pricing" at bounding box center [714, 69] width 79 height 12
